Goal: Task Accomplishment & Management: Complete application form

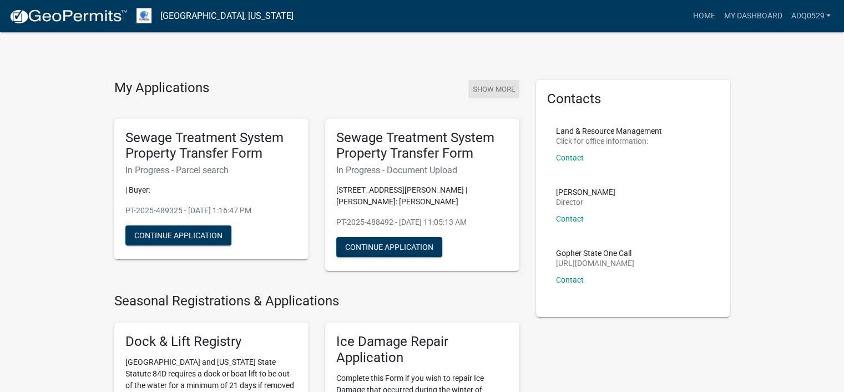
click at [483, 93] on button "Show More" at bounding box center [493, 89] width 51 height 18
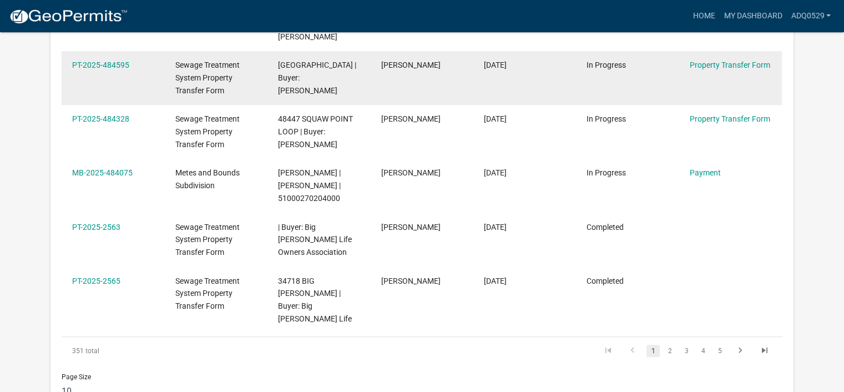
scroll to position [535, 0]
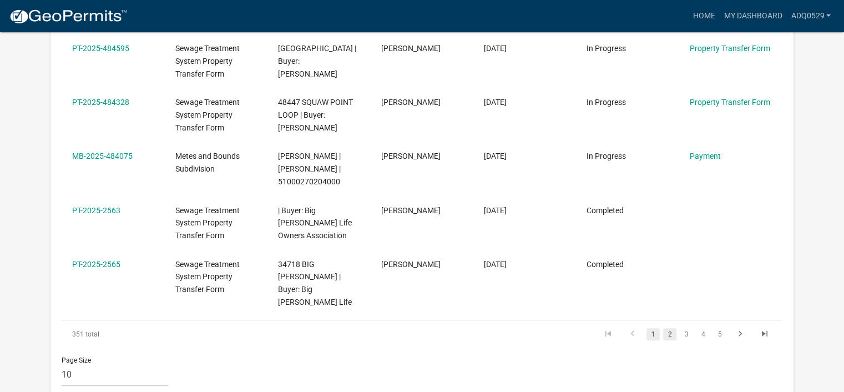
click at [670, 328] on link "2" at bounding box center [669, 334] width 13 height 12
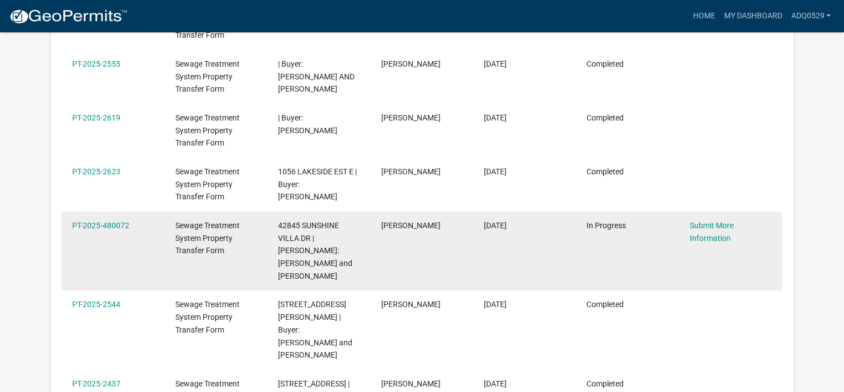
scroll to position [313, 0]
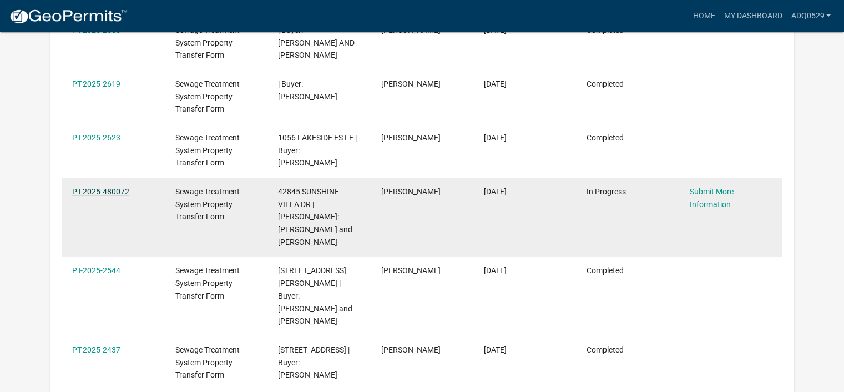
click at [97, 192] on link "PT-2025-480072" at bounding box center [100, 191] width 57 height 9
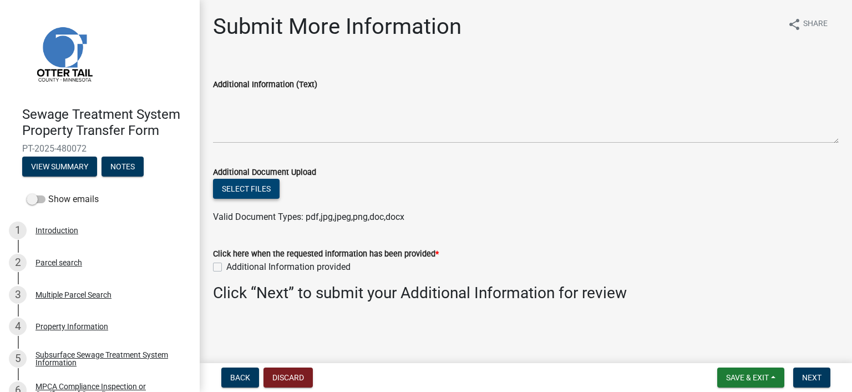
click at [269, 186] on button "Select files" at bounding box center [246, 189] width 67 height 20
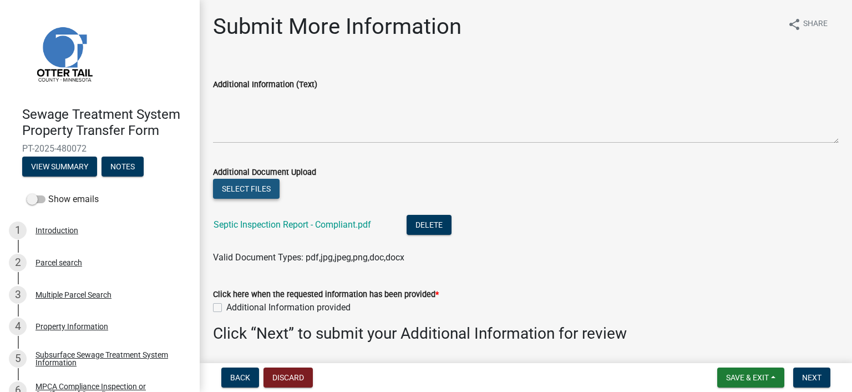
click at [270, 189] on button "Select files" at bounding box center [246, 189] width 67 height 20
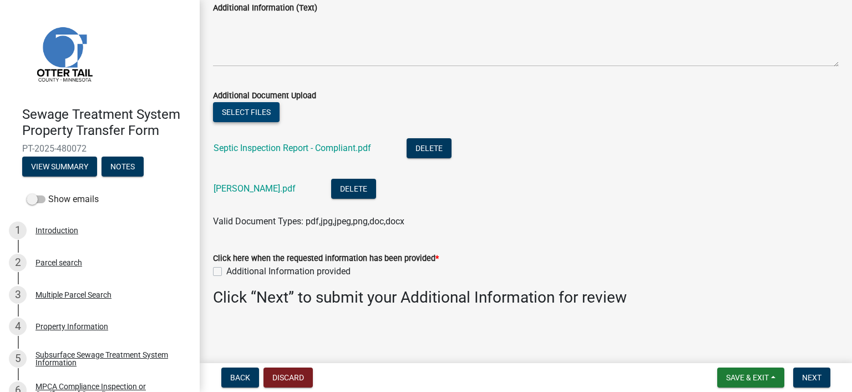
scroll to position [77, 0]
click at [226, 269] on label "Additional Information provided" at bounding box center [288, 270] width 124 height 13
click at [226, 269] on input "Additional Information provided" at bounding box center [229, 267] width 7 height 7
checkbox input "true"
click at [804, 374] on span "Next" at bounding box center [811, 377] width 19 height 9
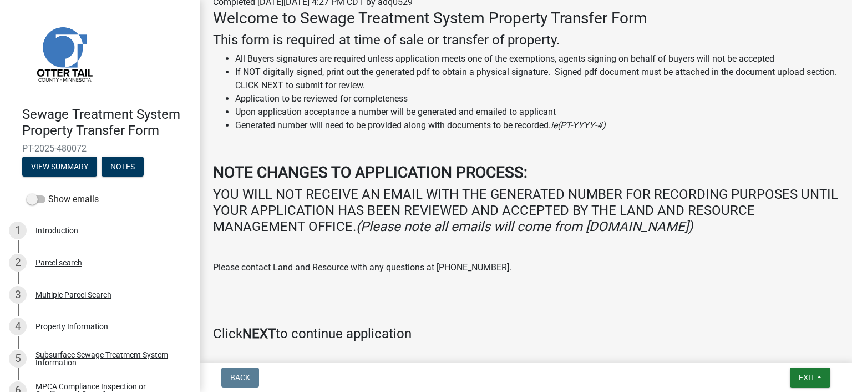
scroll to position [243, 0]
